Goal: Find specific page/section: Find specific page/section

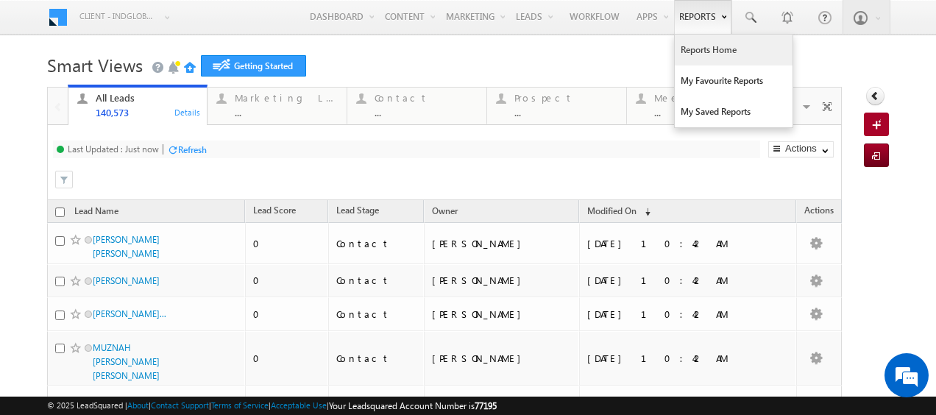
click at [702, 50] on link "Reports Home" at bounding box center [734, 50] width 118 height 31
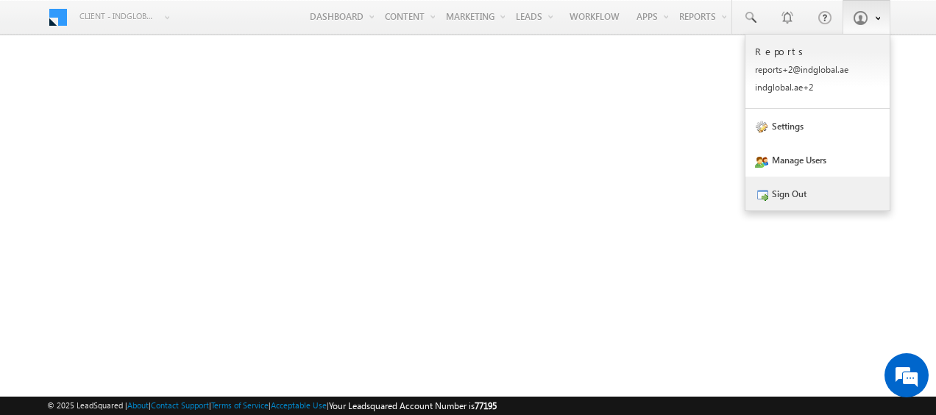
click at [791, 192] on link "Sign Out" at bounding box center [818, 194] width 144 height 34
